Goal: Information Seeking & Learning: Find specific fact

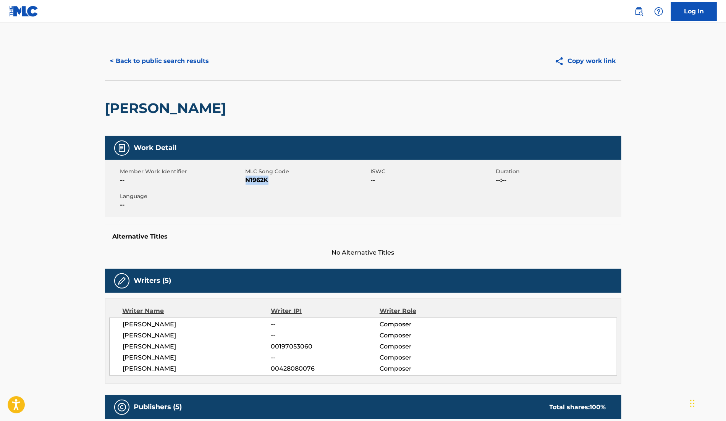
click at [191, 64] on button "< Back to public search results" at bounding box center [160, 61] width 110 height 19
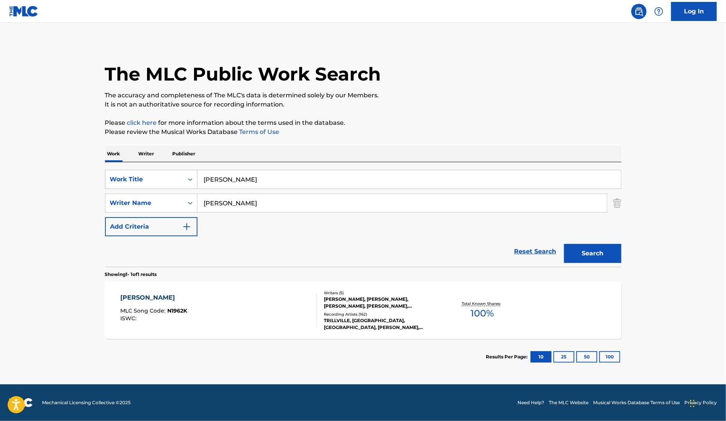
drag, startPoint x: 247, startPoint y: 181, endPoint x: 109, endPoint y: 181, distance: 138.3
click at [109, 181] on div "SearchWithCriteriab36d36a6-9cb4-4c7e-816e-ce35702ddb2c Work Title [PERSON_NAME]" at bounding box center [363, 179] width 517 height 19
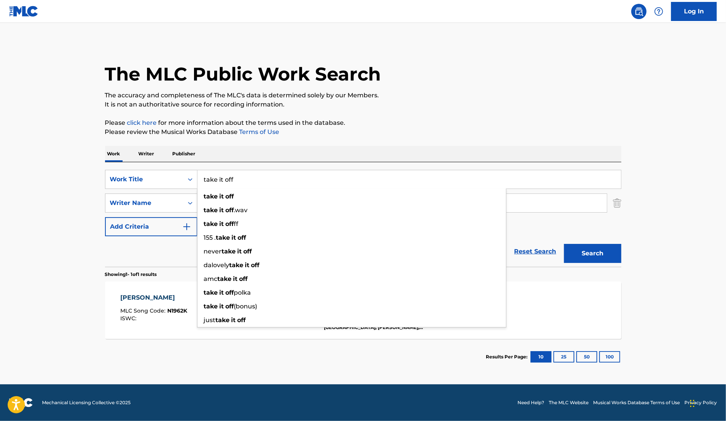
type input "take it off"
click at [340, 167] on div "SearchWithCriteriab36d36a6-9cb4-4c7e-816e-ce35702ddb2c Work Title take it off t…" at bounding box center [363, 214] width 517 height 105
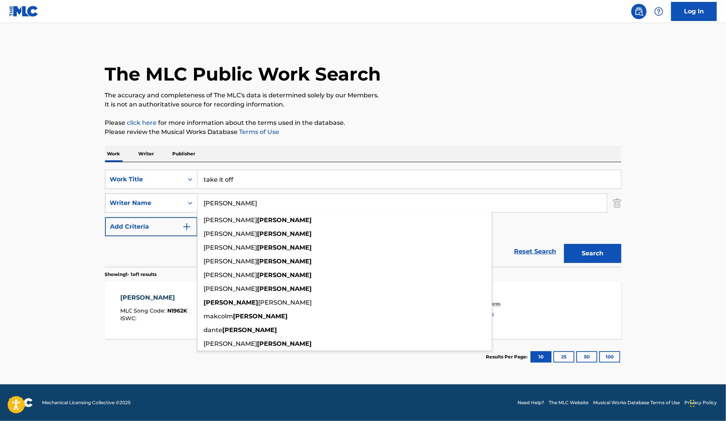
drag, startPoint x: 253, startPoint y: 201, endPoint x: 194, endPoint y: 198, distance: 59.7
click at [194, 198] on div "SearchWithCriteria9cc6b87e-8120-41e0-bf2c-17b6888a6f8f Writer Name [PERSON_NAME…" at bounding box center [363, 203] width 517 height 19
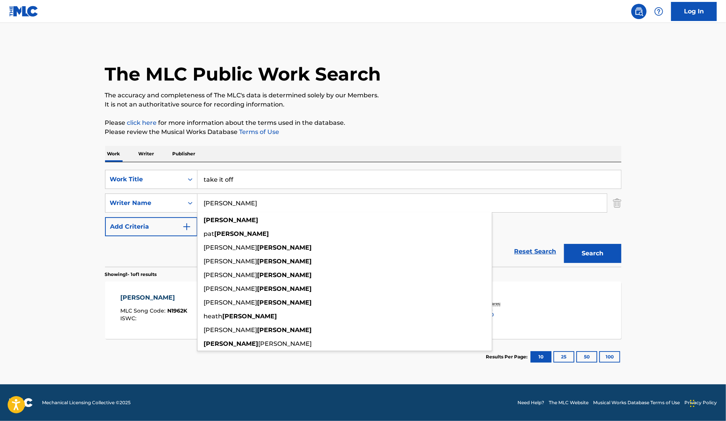
type input "[PERSON_NAME]"
click at [564, 244] on button "Search" at bounding box center [592, 253] width 57 height 19
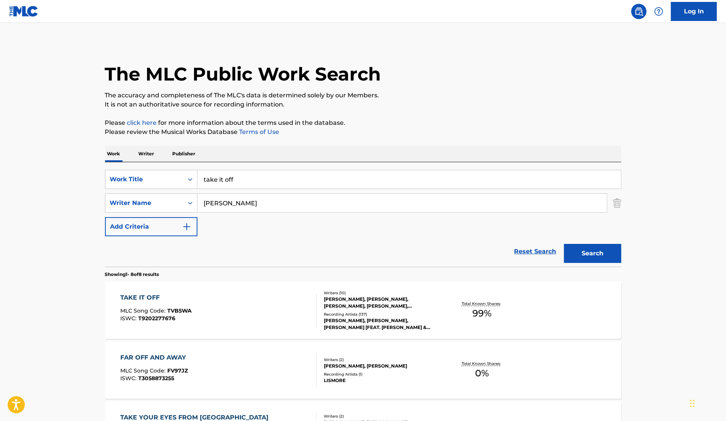
click at [343, 305] on div "[PERSON_NAME], [PERSON_NAME], [PERSON_NAME], [PERSON_NAME], [PERSON_NAME] [PERS…" at bounding box center [381, 303] width 115 height 14
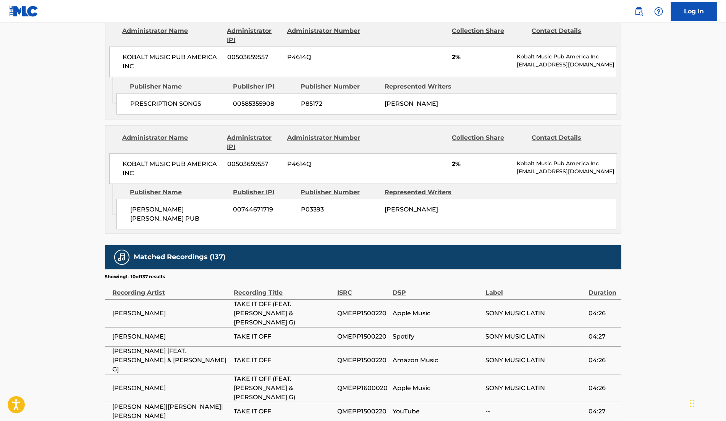
scroll to position [2325, 0]
